Goal: Feedback & Contribution: Leave review/rating

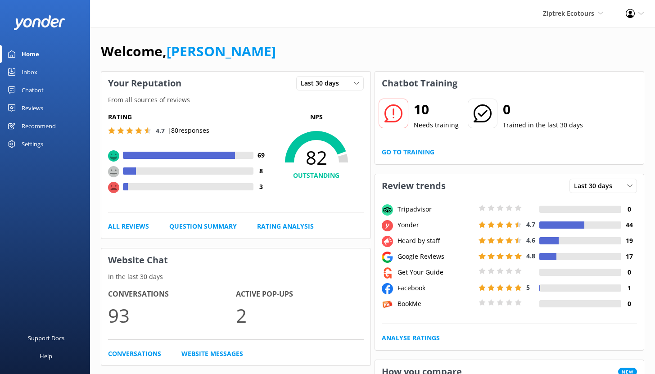
click at [38, 90] on div "Chatbot" at bounding box center [33, 90] width 22 height 18
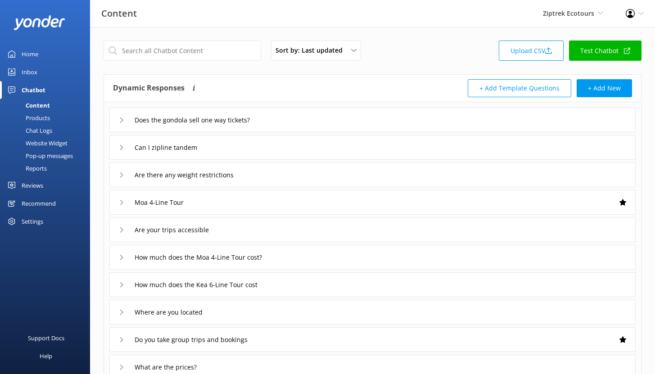
click at [32, 169] on div "Reports" at bounding box center [25, 168] width 41 height 13
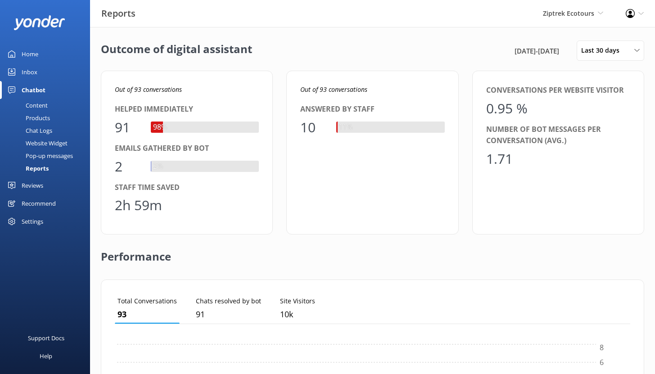
scroll to position [84, 508]
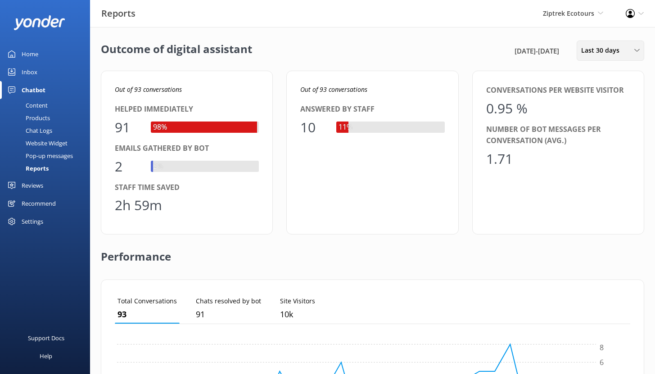
click at [603, 53] on span "Last 30 days" at bounding box center [603, 50] width 44 height 10
click at [407, 12] on div "Reports Ziptrek Ecotours Yonder demo Yonder Zipline Ziptrek Ecotours Sedona Off…" at bounding box center [327, 13] width 655 height 27
drag, startPoint x: 116, startPoint y: 127, endPoint x: 132, endPoint y: 127, distance: 16.6
click at [132, 127] on div "91" at bounding box center [128, 128] width 27 height 22
click at [33, 72] on div "Inbox" at bounding box center [30, 72] width 16 height 18
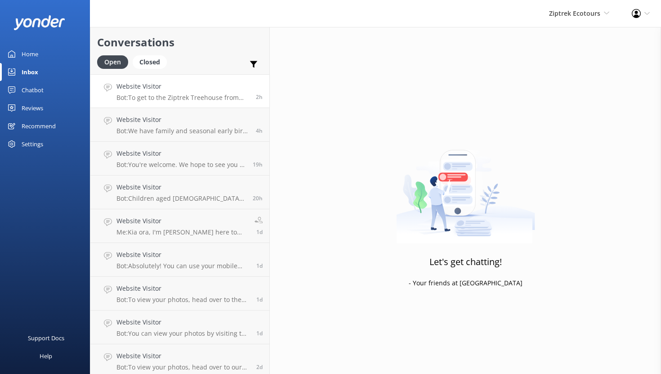
click at [187, 96] on p "Bot: To get to the Ziptrek Treehouse from the Skyline, you can take the Skyline…" at bounding box center [183, 98] width 133 height 8
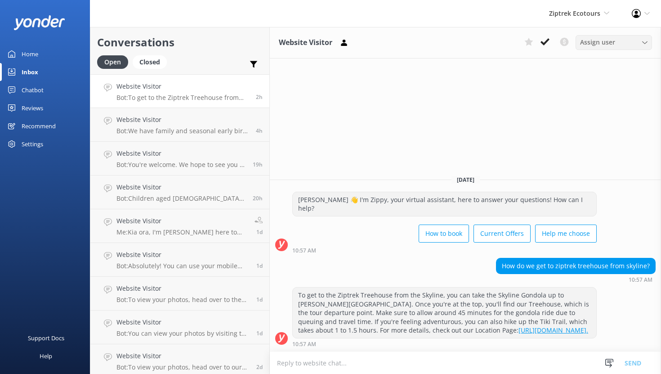
click at [600, 44] on span "Assign user" at bounding box center [597, 42] width 35 height 10
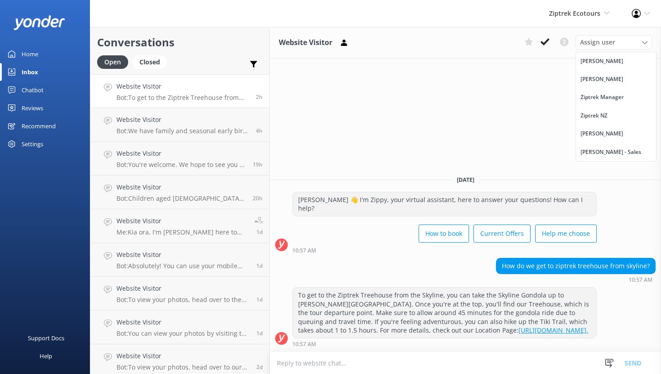
click at [41, 89] on div "Chatbot" at bounding box center [33, 90] width 22 height 18
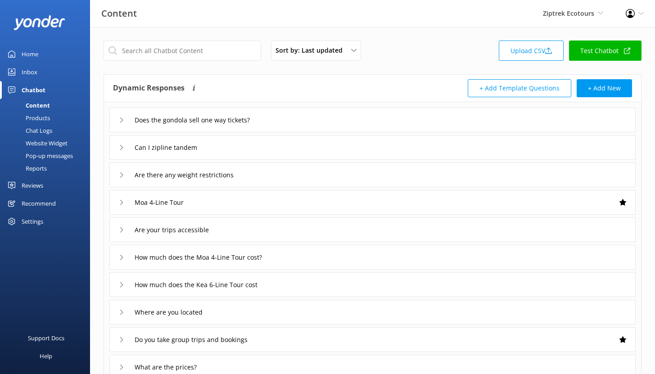
click at [48, 168] on link "Reports" at bounding box center [47, 168] width 85 height 13
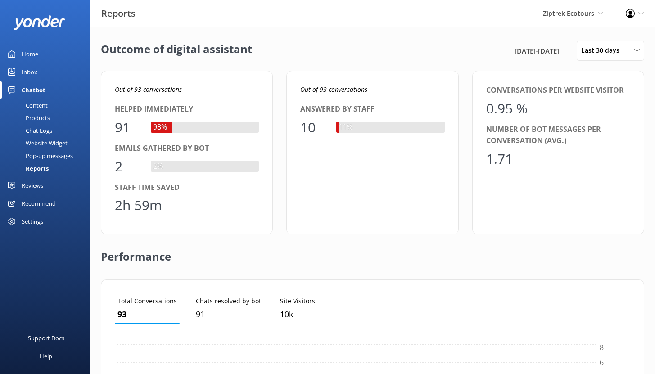
scroll to position [84, 508]
click at [26, 69] on div "Inbox" at bounding box center [30, 72] width 16 height 18
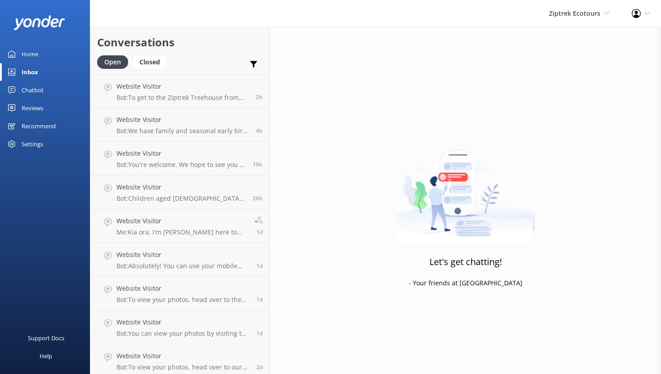
click at [36, 90] on div "Chatbot" at bounding box center [33, 90] width 22 height 18
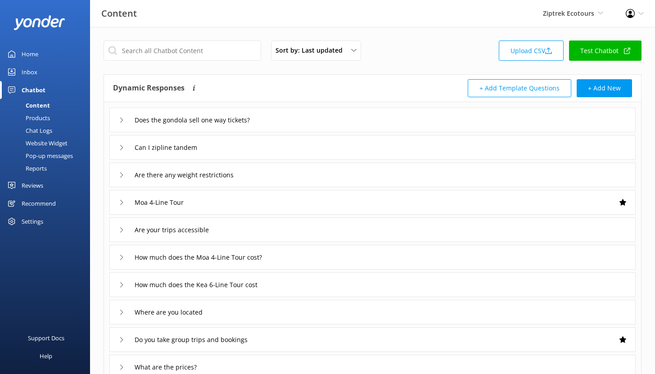
click at [49, 167] on link "Reports" at bounding box center [47, 168] width 85 height 13
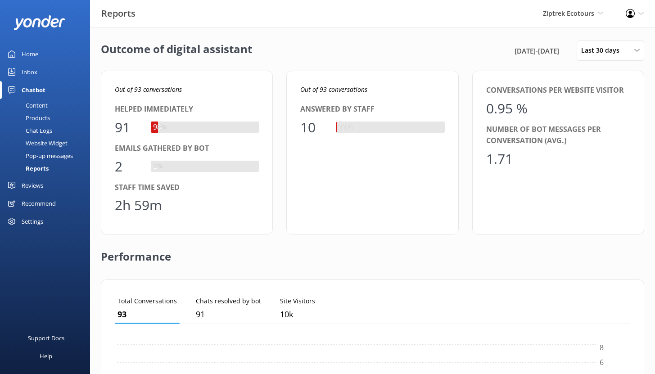
scroll to position [84, 508]
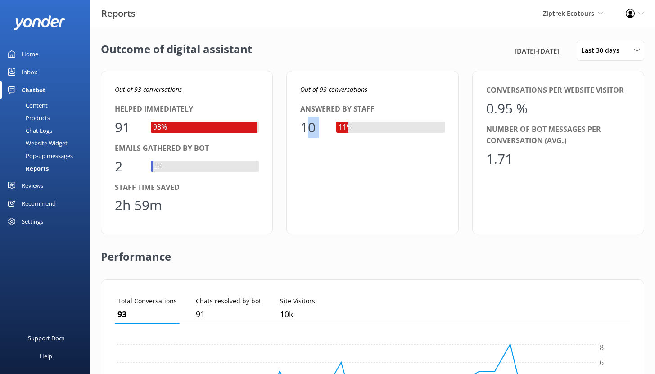
drag, startPoint x: 304, startPoint y: 128, endPoint x: 339, endPoint y: 129, distance: 35.1
click at [339, 129] on div "10 11%" at bounding box center [372, 128] width 144 height 22
click at [282, 152] on div "Out of 93 conversations Helped immediately 91 98% Emails gathered by bot 2 2% S…" at bounding box center [372, 153] width 543 height 164
drag, startPoint x: 165, startPoint y: 207, endPoint x: 92, endPoint y: 211, distance: 72.9
click at [92, 211] on div "Outcome of digital assistant [DATE] - [DATE] Last 30 days Last 7 days Last 30 d…" at bounding box center [372, 327] width 565 height 600
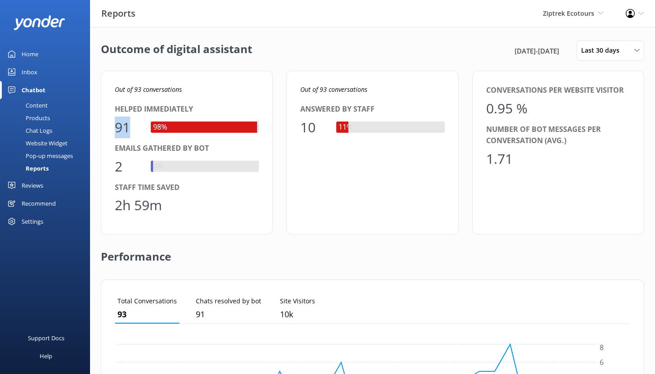
drag, startPoint x: 130, startPoint y: 128, endPoint x: 105, endPoint y: 127, distance: 24.8
click at [105, 127] on div "Out of 93 conversations Helped immediately 91 98% Emails gathered by bot 2 2% S…" at bounding box center [187, 153] width 172 height 164
drag, startPoint x: 116, startPoint y: 206, endPoint x: 173, endPoint y: 202, distance: 56.8
click at [172, 202] on div "2h 59m" at bounding box center [187, 205] width 144 height 22
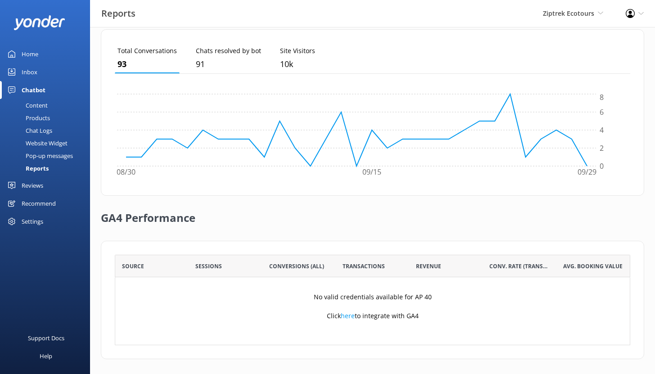
scroll to position [253, 0]
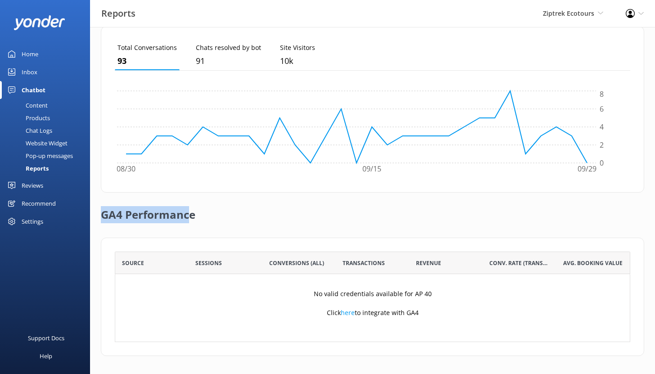
drag, startPoint x: 101, startPoint y: 215, endPoint x: 190, endPoint y: 211, distance: 89.2
click at [190, 211] on h2 "GA4 Performance" at bounding box center [148, 211] width 94 height 36
drag, startPoint x: 204, startPoint y: 215, endPoint x: 192, endPoint y: 215, distance: 12.2
click at [203, 215] on div "GA4 Performance" at bounding box center [372, 215] width 543 height 45
drag, startPoint x: 193, startPoint y: 215, endPoint x: 98, endPoint y: 224, distance: 95.8
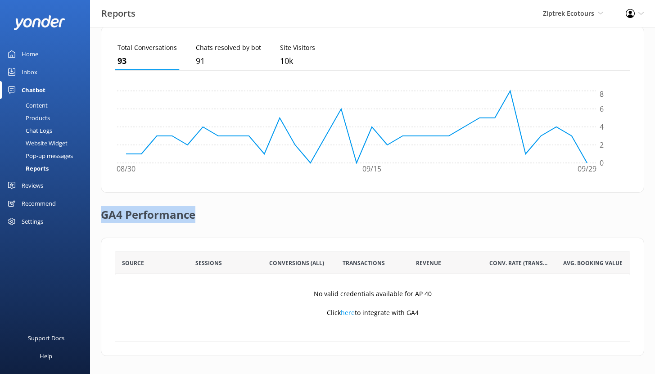
click at [99, 223] on div "Outcome of digital assistant [DATE] - [DATE] Last 30 days Last 7 days Last 30 d…" at bounding box center [372, 74] width 565 height 600
click at [33, 105] on div "Content" at bounding box center [26, 105] width 42 height 13
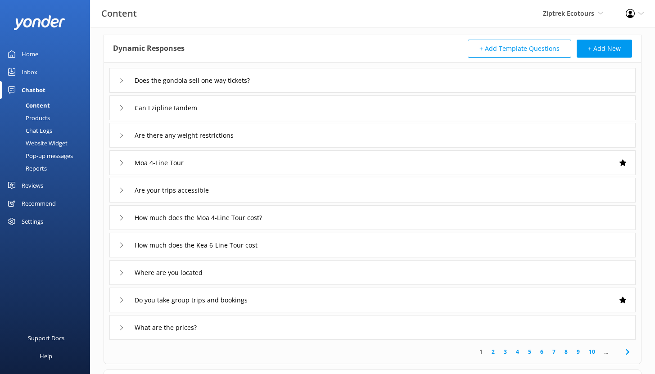
scroll to position [34, 0]
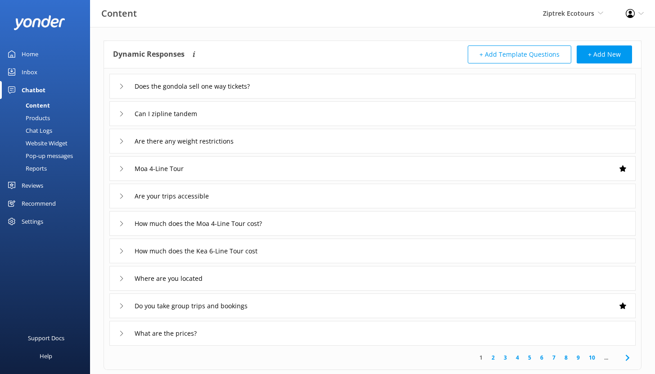
click at [293, 85] on div "Does the gondola sell one way tickets?" at bounding box center [372, 86] width 526 height 25
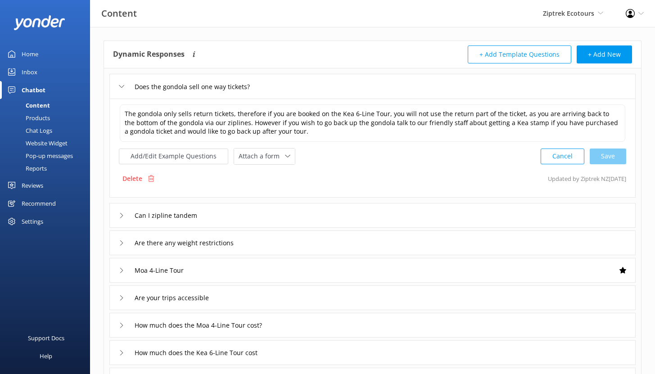
click at [48, 130] on div "Chat Logs" at bounding box center [28, 130] width 47 height 13
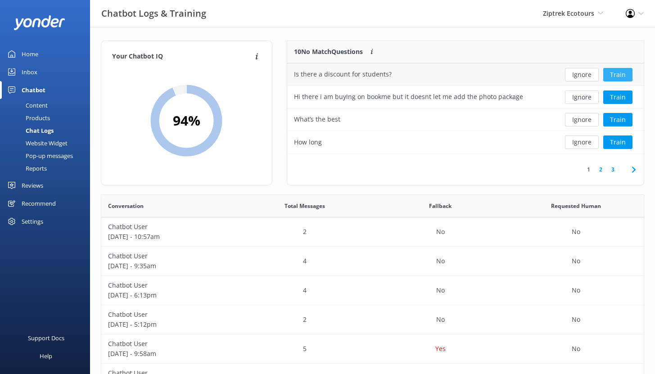
click at [619, 75] on button "Train" at bounding box center [617, 74] width 29 height 13
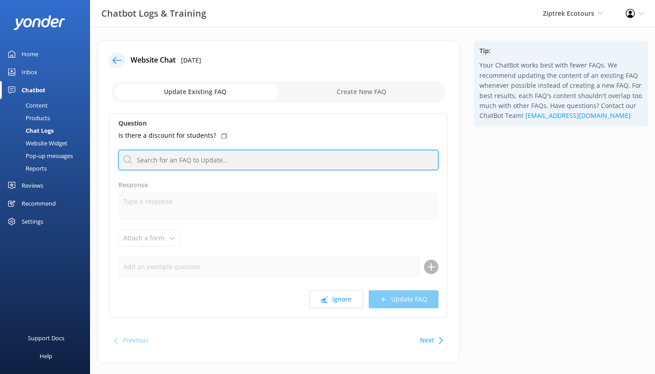
click at [179, 160] on input "text" at bounding box center [278, 160] width 320 height 20
type input "s"
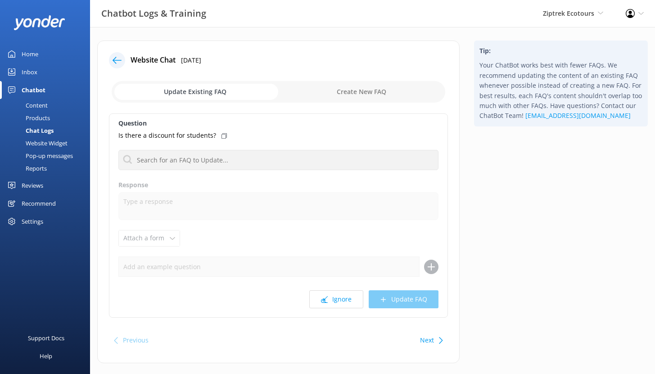
click at [353, 94] on input "checkbox" at bounding box center [278, 92] width 333 height 22
checkbox input "true"
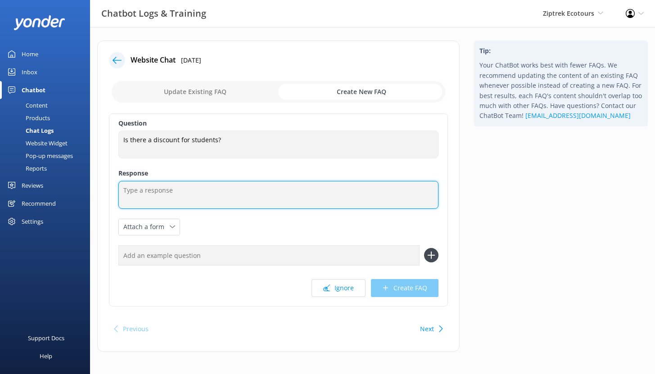
click at [132, 188] on textarea at bounding box center [278, 195] width 320 height 28
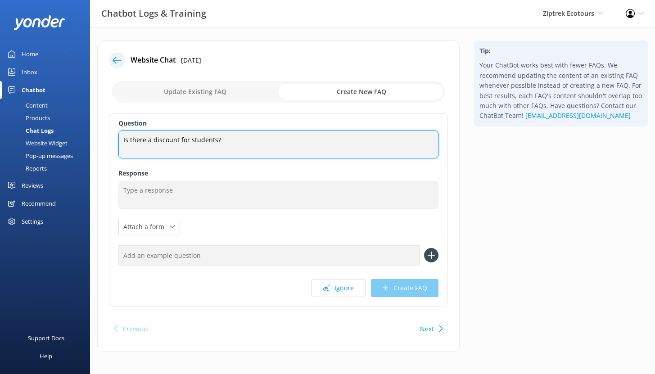
drag, startPoint x: 221, startPoint y: 140, endPoint x: 110, endPoint y: 139, distance: 111.1
click at [110, 139] on div "Question Is there a discount for students? Is there a discount for students? Re…" at bounding box center [278, 209] width 339 height 193
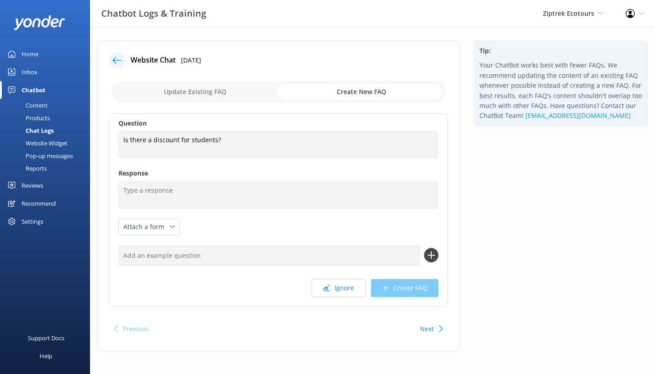
click at [117, 58] on icon at bounding box center [116, 60] width 9 height 9
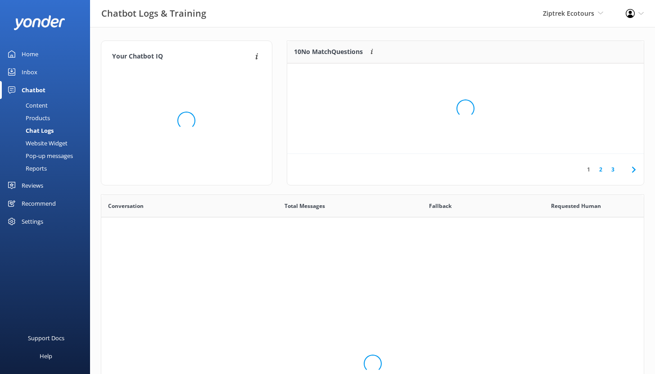
scroll to position [309, 535]
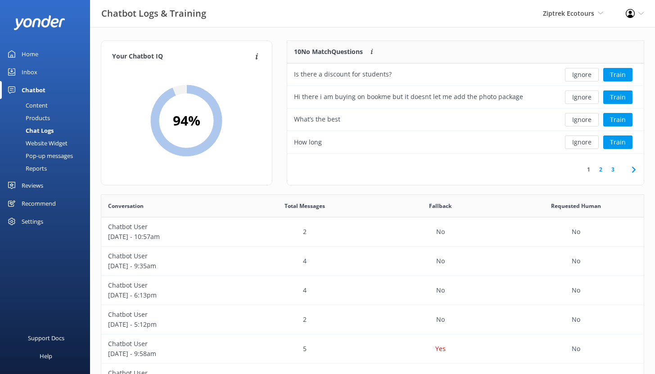
click at [38, 184] on div "Reviews" at bounding box center [33, 185] width 22 height 18
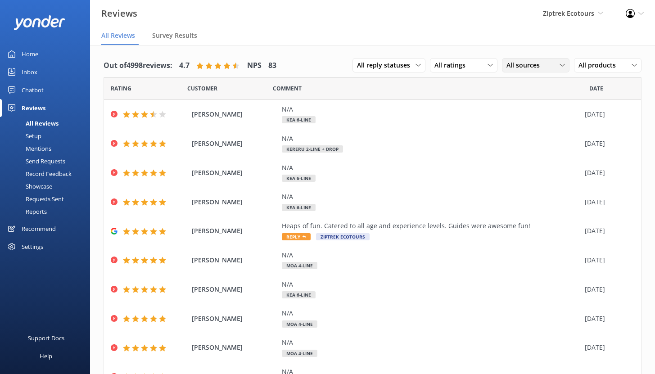
click at [527, 66] on span "All sources" at bounding box center [525, 65] width 39 height 10
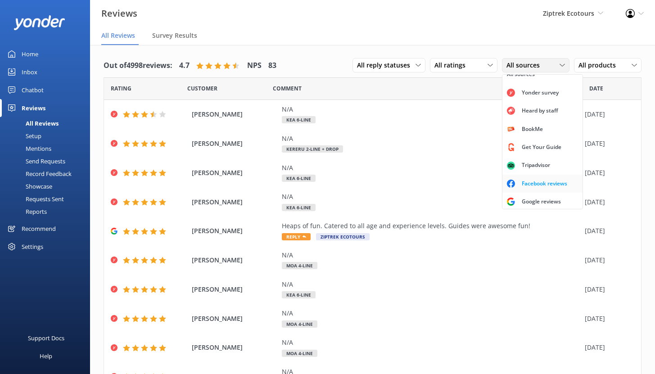
scroll to position [20, 0]
click at [519, 195] on div "Google reviews" at bounding box center [541, 199] width 53 height 9
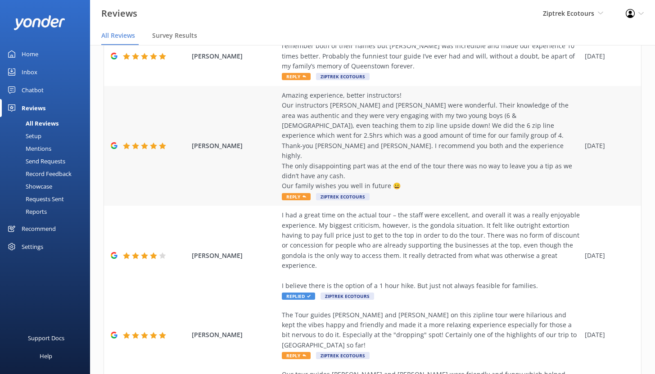
scroll to position [175, 0]
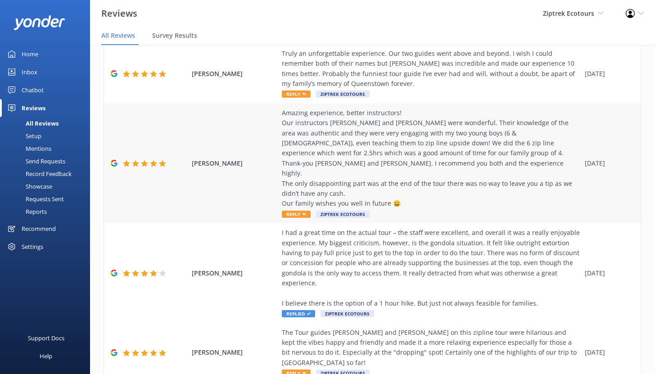
click at [340, 145] on div "Amazing experience, better instructors! Our instructors [PERSON_NAME] and [PERS…" at bounding box center [431, 158] width 298 height 101
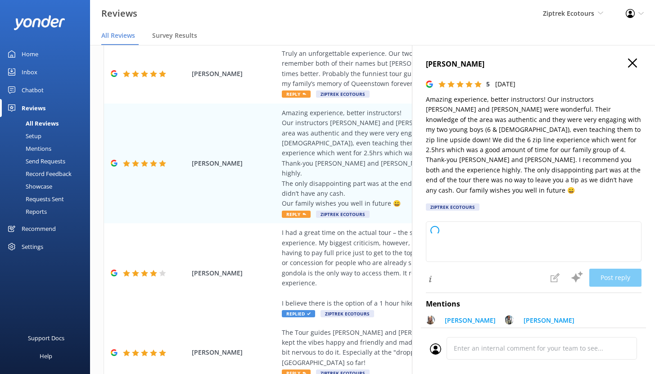
type textarea "Kia ora, Thank you so much for your wonderful review! We’re absolutely delighte…"
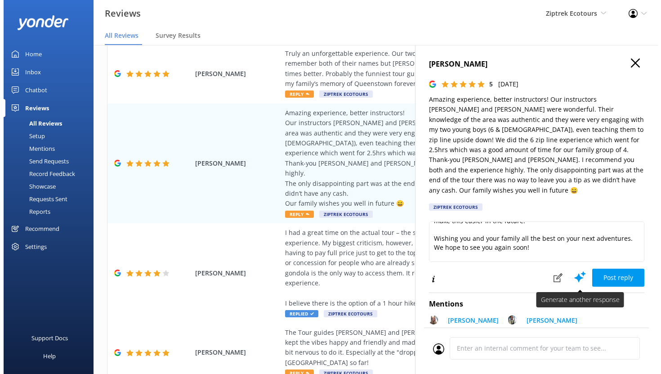
scroll to position [116, 0]
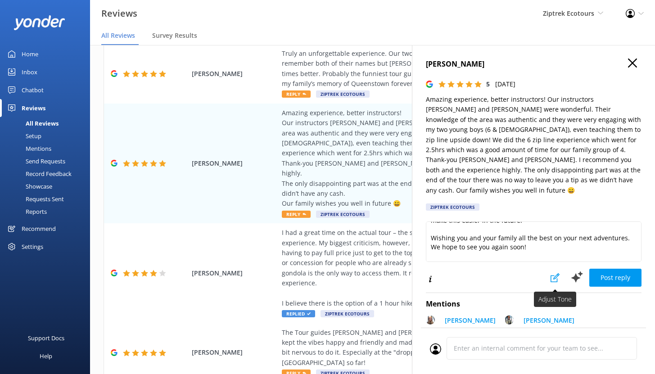
click at [550, 273] on icon at bounding box center [554, 277] width 9 height 9
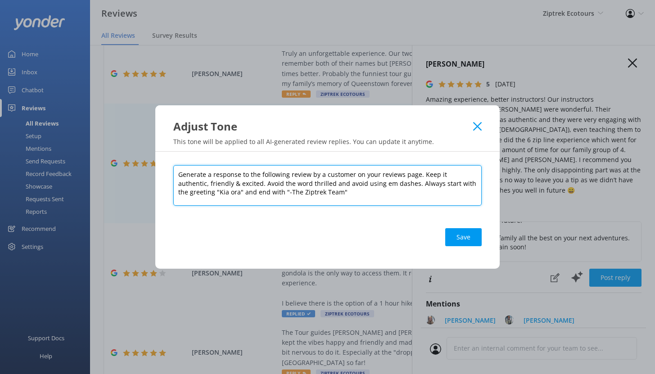
drag, startPoint x: 417, startPoint y: 175, endPoint x: 438, endPoint y: 190, distance: 24.8
click at [438, 190] on textarea "Generate a response to the following review by a customer on your reviews page.…" at bounding box center [327, 185] width 308 height 40
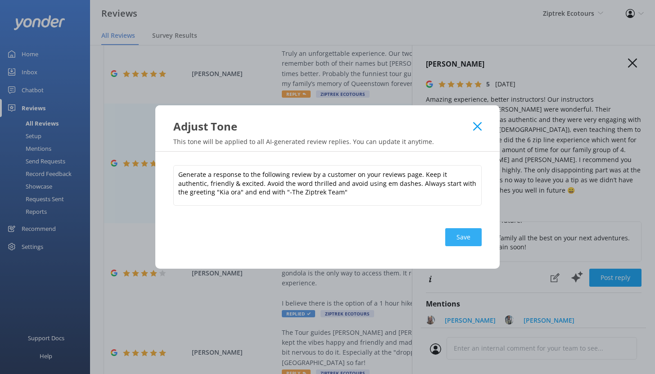
click at [462, 238] on button "Save" at bounding box center [463, 237] width 36 height 18
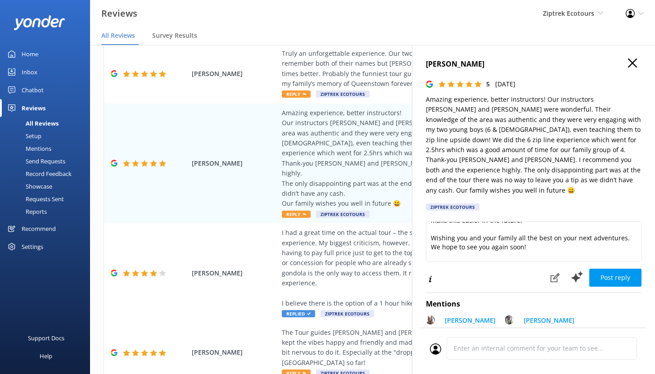
click at [45, 148] on div "Mentions" at bounding box center [28, 148] width 46 height 13
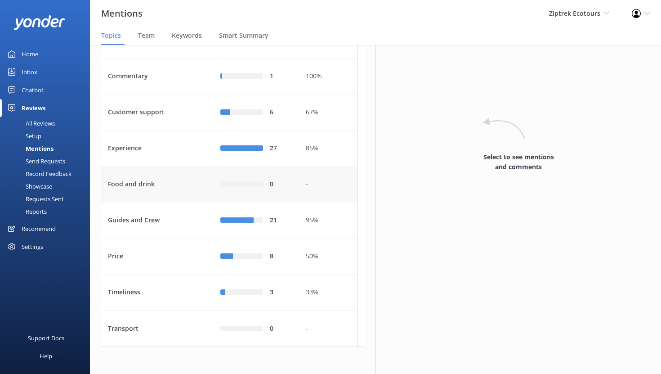
scroll to position [110, 0]
click at [175, 232] on div "Guides and Crew" at bounding box center [157, 220] width 112 height 36
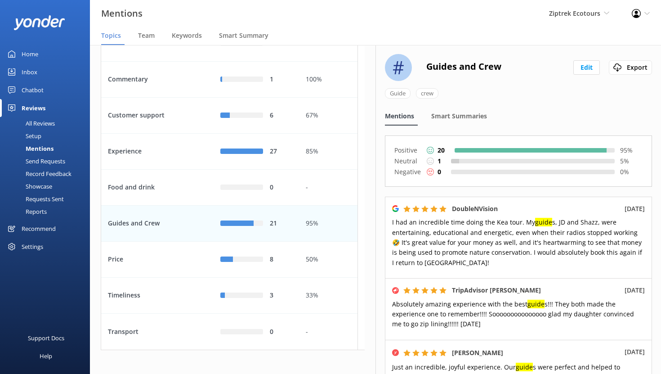
scroll to position [118, 0]
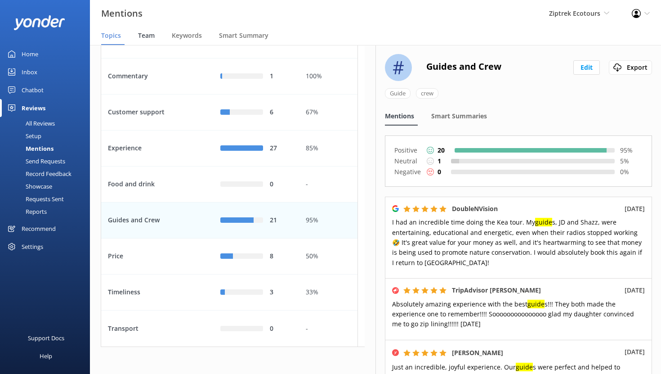
click at [141, 36] on span "Team" at bounding box center [146, 35] width 17 height 9
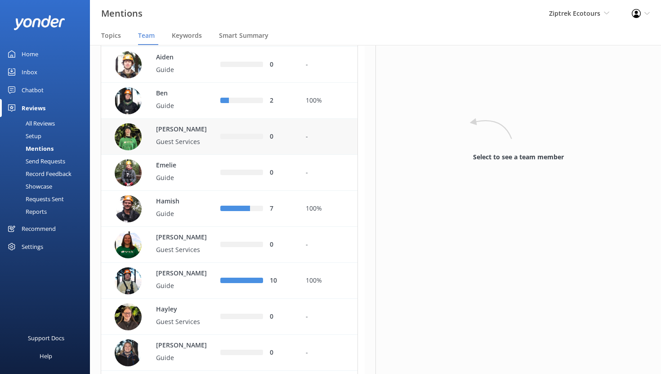
scroll to position [136, 0]
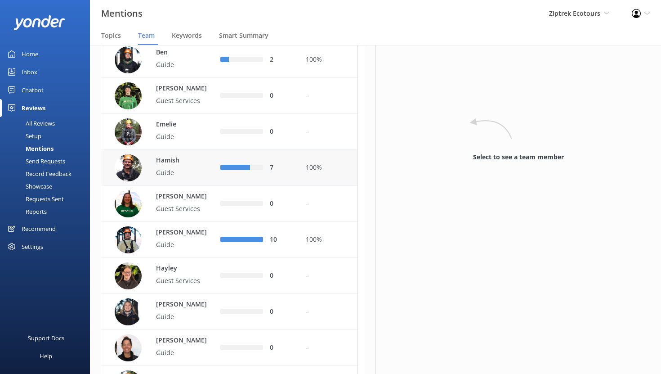
click at [197, 180] on div "Hamish Guide" at bounding box center [180, 168] width 67 height 25
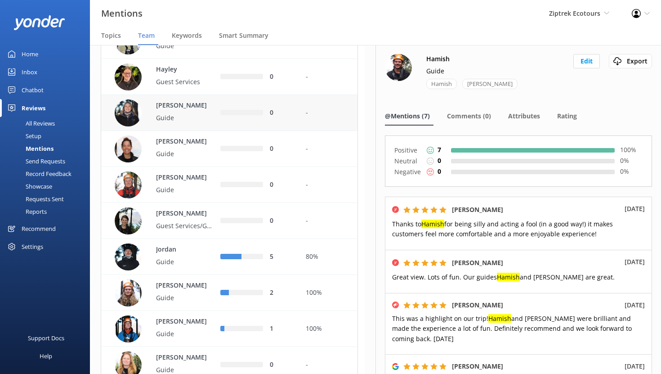
scroll to position [386, 0]
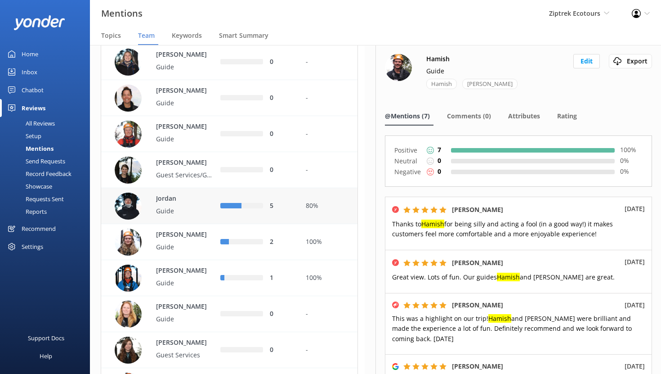
click at [197, 204] on p "Jordan" at bounding box center [185, 199] width 58 height 10
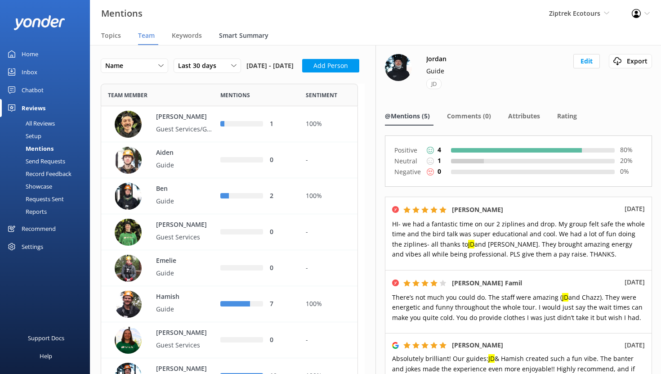
click at [243, 33] on span "Smart Summary" at bounding box center [243, 35] width 49 height 9
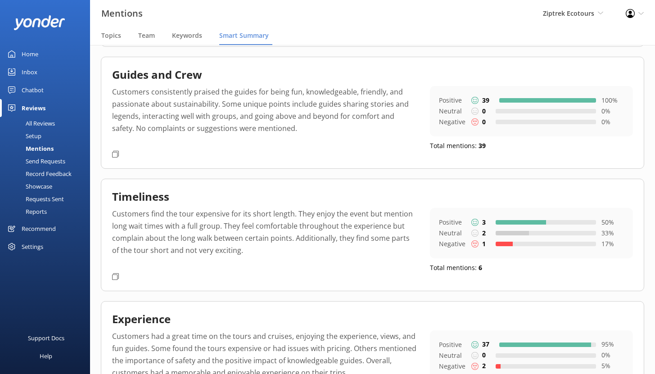
scroll to position [153, 0]
click at [39, 121] on div "All Reviews" at bounding box center [29, 123] width 49 height 13
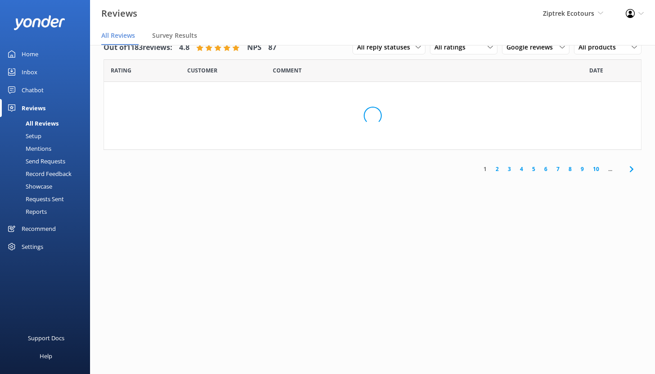
scroll to position [18, 0]
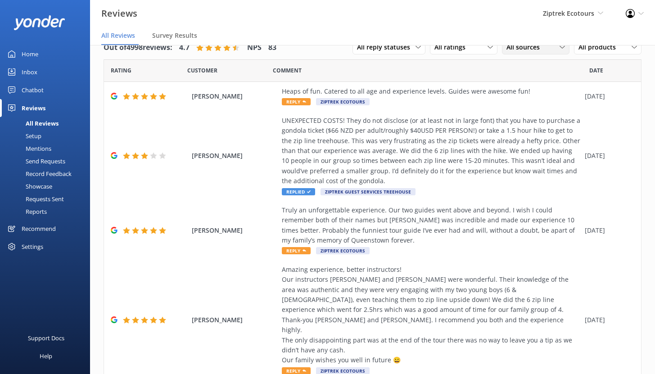
click at [525, 50] on span "All sources" at bounding box center [525, 47] width 39 height 10
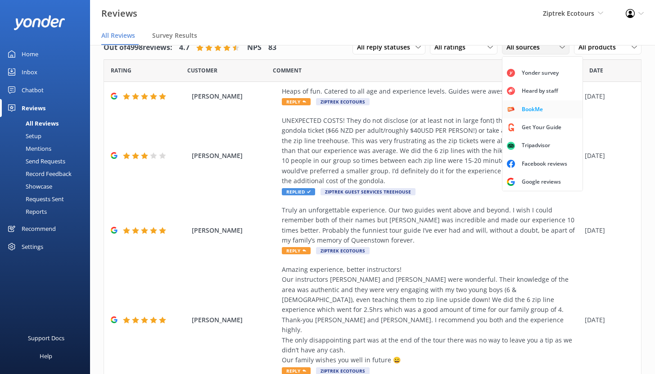
scroll to position [20, 0]
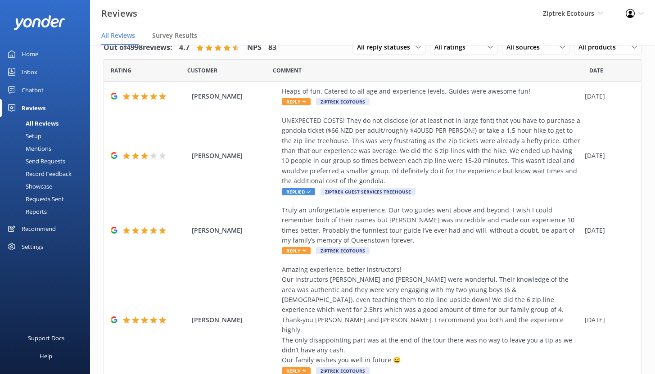
click at [36, 137] on div "Setup" at bounding box center [23, 136] width 36 height 13
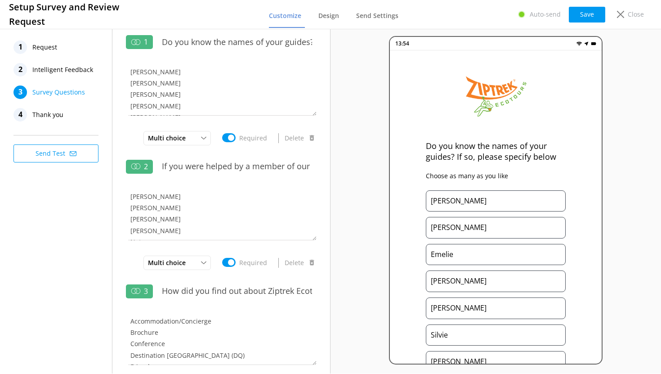
click at [40, 42] on span "Request" at bounding box center [44, 46] width 25 height 13
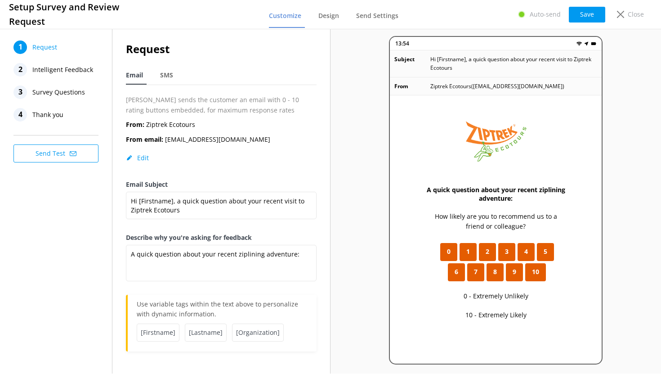
click at [76, 70] on span "Intelligent Feedback" at bounding box center [62, 69] width 61 height 13
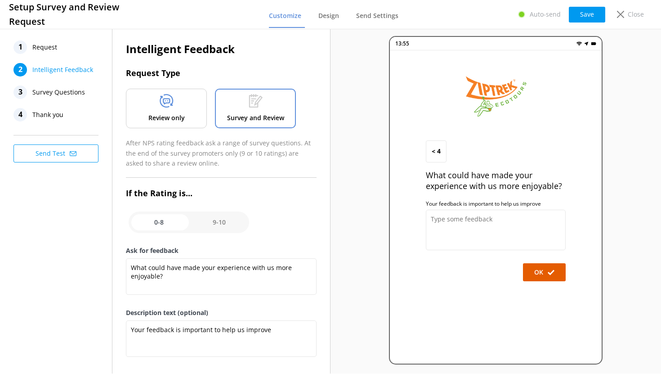
click at [144, 106] on div "Review only" at bounding box center [166, 109] width 81 height 40
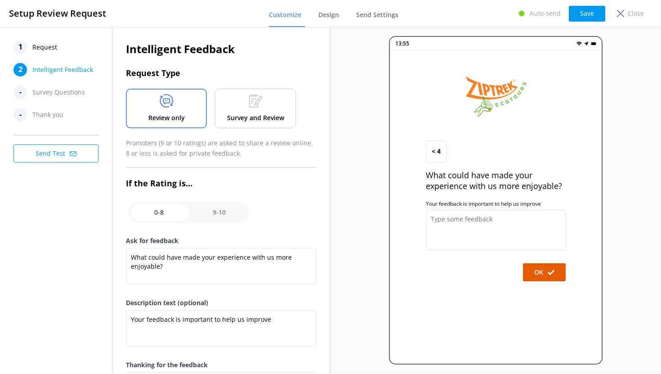
click at [223, 218] on input "checkbox" at bounding box center [189, 213] width 121 height 22
checkbox input "true"
type textarea "We'd love to hear what you enjoyed most about your experience with us:"
type textarea "We love sharing these comments and feedback with our team!"
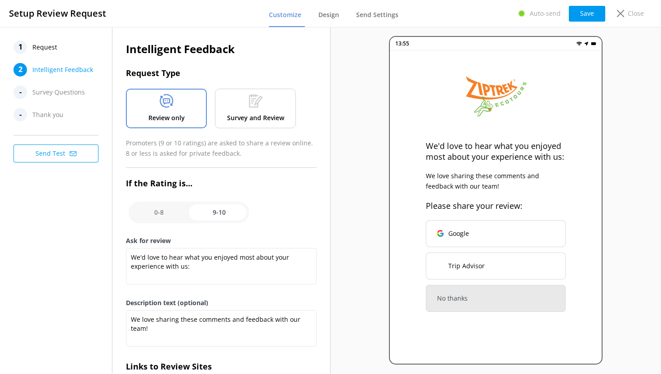
click at [175, 211] on input "checkbox" at bounding box center [189, 213] width 121 height 22
checkbox input "false"
type textarea "What could have made your experience with us more enjoyable?"
type textarea "Your feedback is important to help us improve"
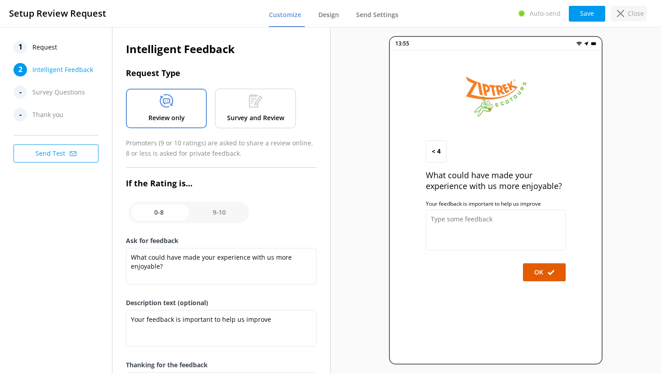
click at [626, 15] on div "Close" at bounding box center [629, 13] width 36 height 15
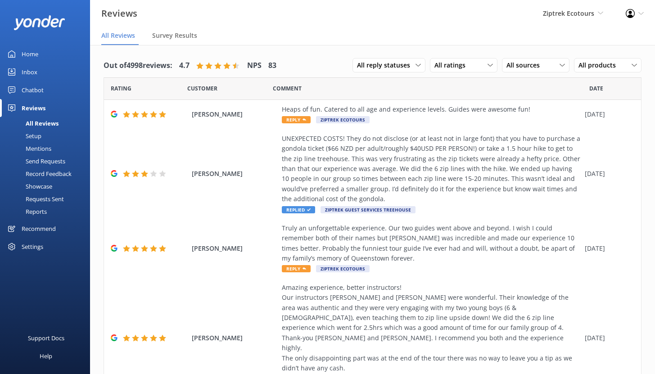
click at [35, 135] on div "Setup" at bounding box center [23, 136] width 36 height 13
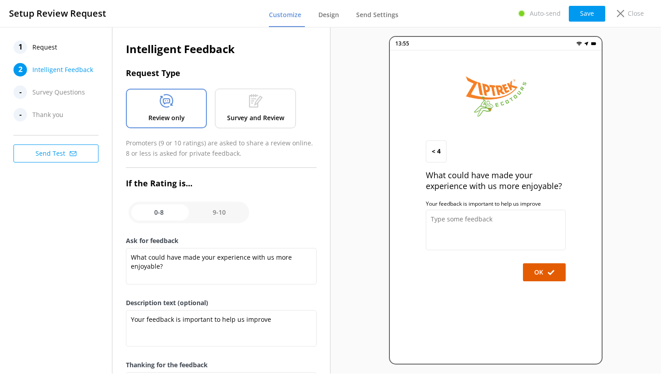
click at [41, 45] on span "Request" at bounding box center [44, 46] width 25 height 13
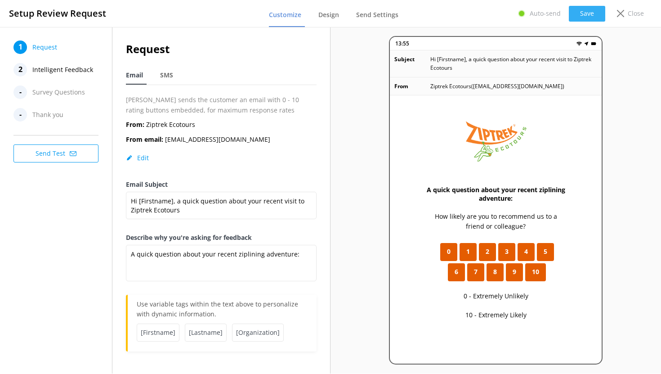
click at [595, 14] on button "Save" at bounding box center [587, 14] width 36 height 16
click at [623, 14] on icon at bounding box center [620, 13] width 7 height 7
